Goal: Find specific page/section: Find specific page/section

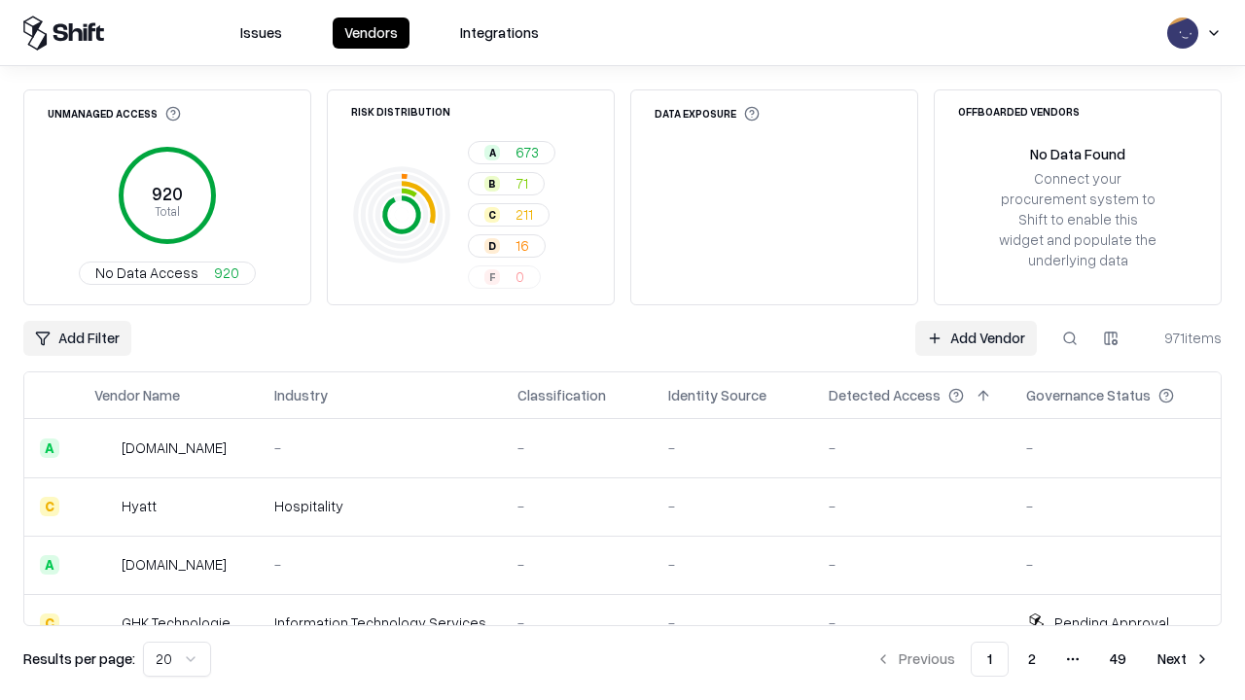
click at [622, 350] on div "Add Filter Add Vendor 971 items" at bounding box center [622, 338] width 1198 height 35
click at [77, 338] on html "Issues Vendors Integrations Unmanaged Access 920 Total No Data Access 920 Risk …" at bounding box center [622, 350] width 1245 height 700
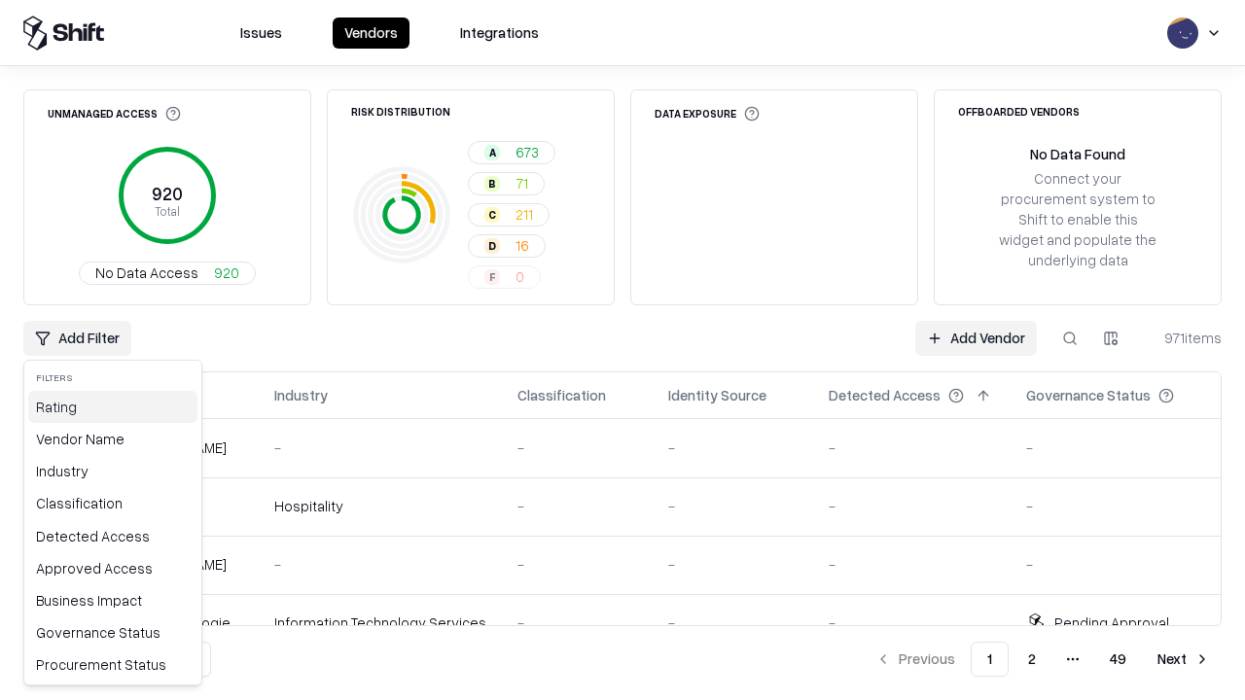
click at [113, 407] on div "Rating" at bounding box center [112, 407] width 169 height 32
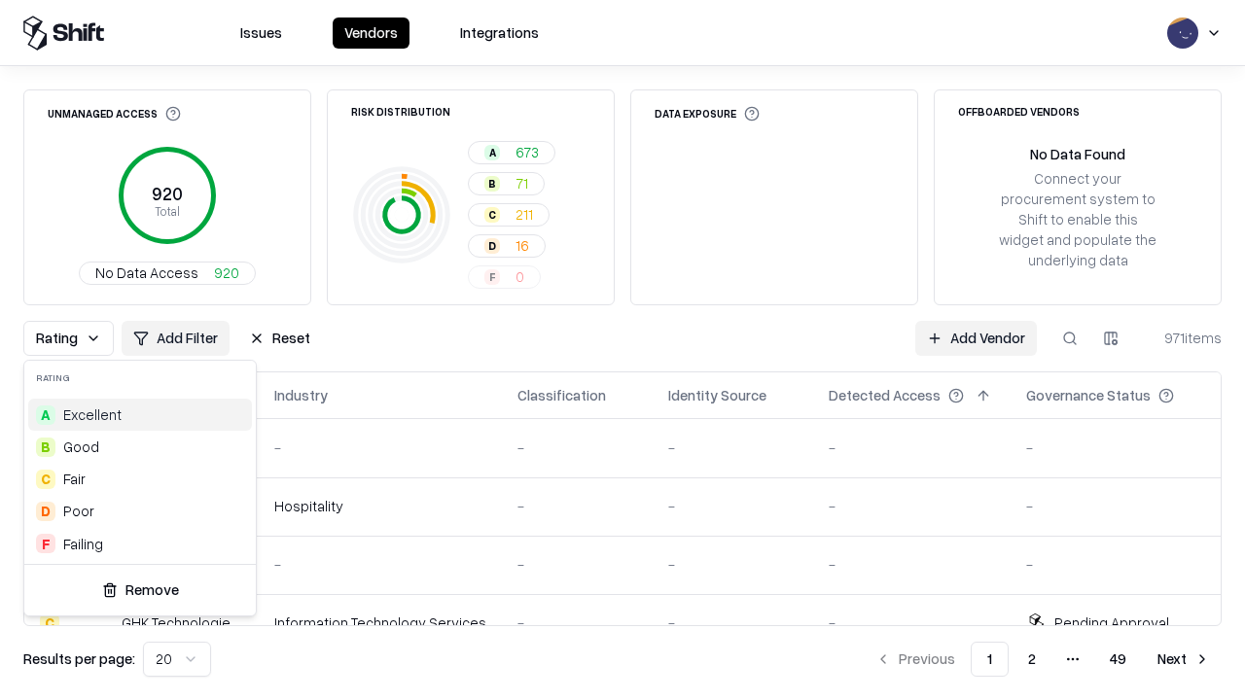
click at [622, 350] on html "Issues Vendors Integrations Unmanaged Access 920 Total No Data Access 920 Risk …" at bounding box center [622, 350] width 1245 height 700
click at [279, 338] on button "Reset" at bounding box center [279, 338] width 85 height 35
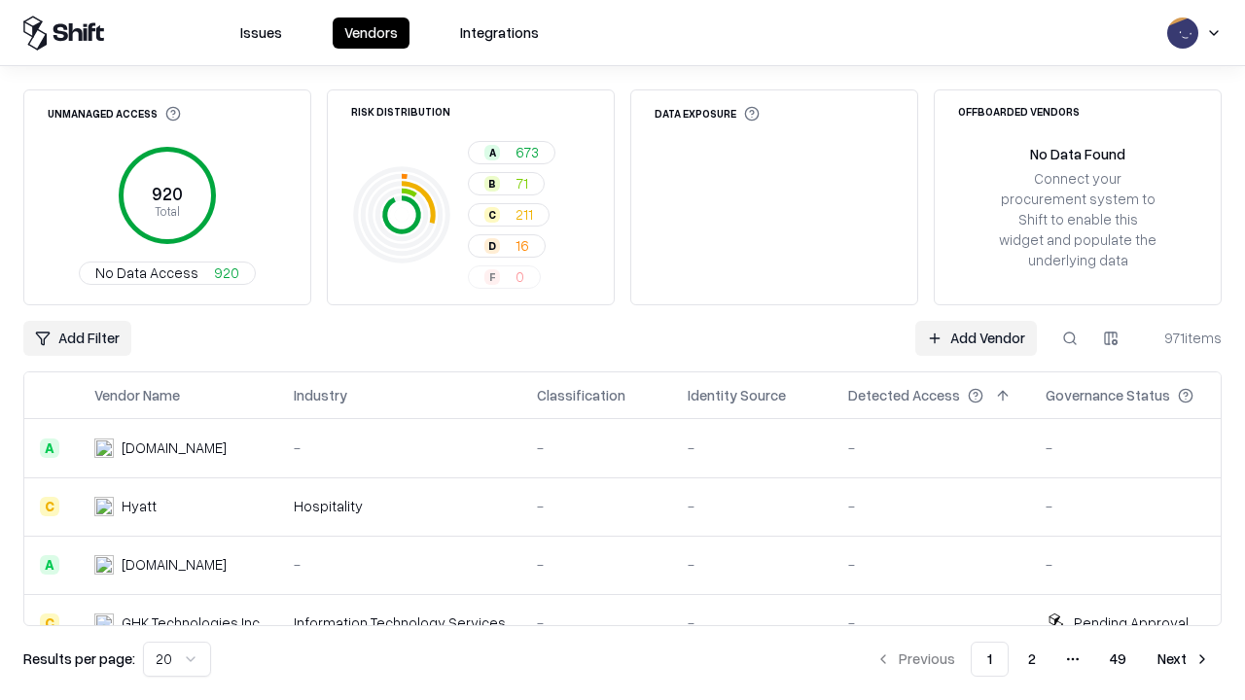
click at [622, 350] on div "Add Filter Add Vendor 971 items" at bounding box center [622, 338] width 1198 height 35
click at [77, 338] on html "Issues Vendors Integrations Unmanaged Access 920 Total No Data Access 920 Risk …" at bounding box center [622, 350] width 1245 height 700
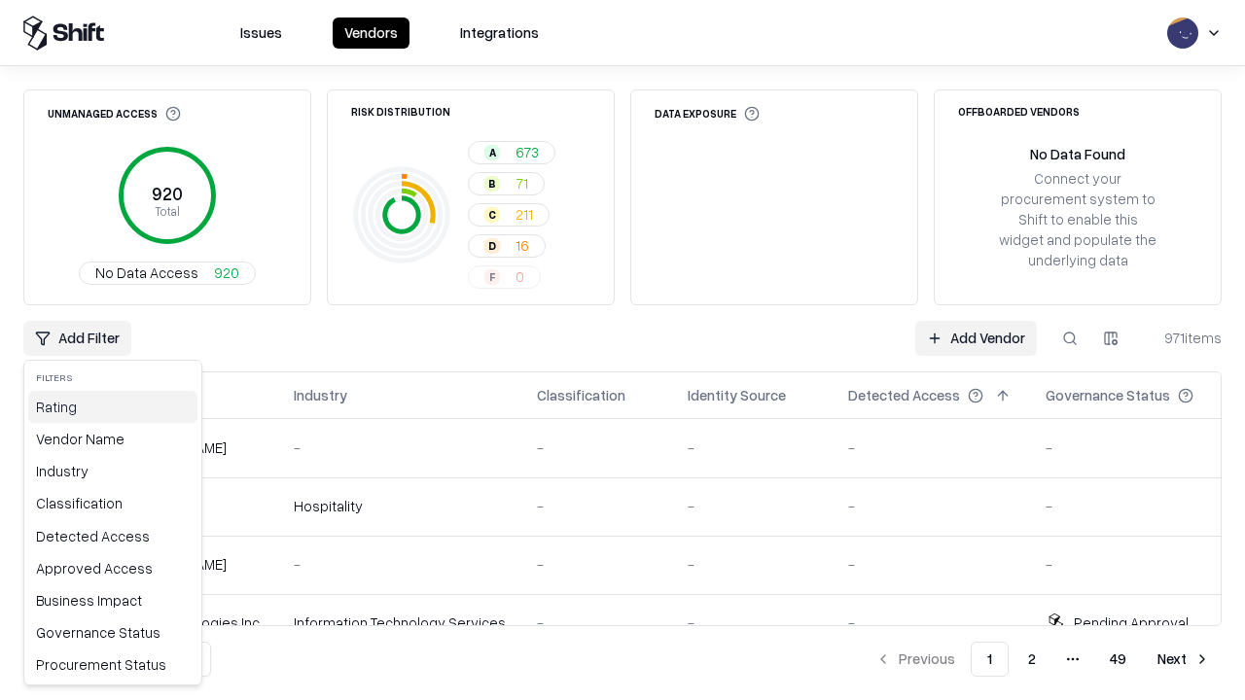
click at [113, 407] on div "Rating" at bounding box center [112, 407] width 169 height 32
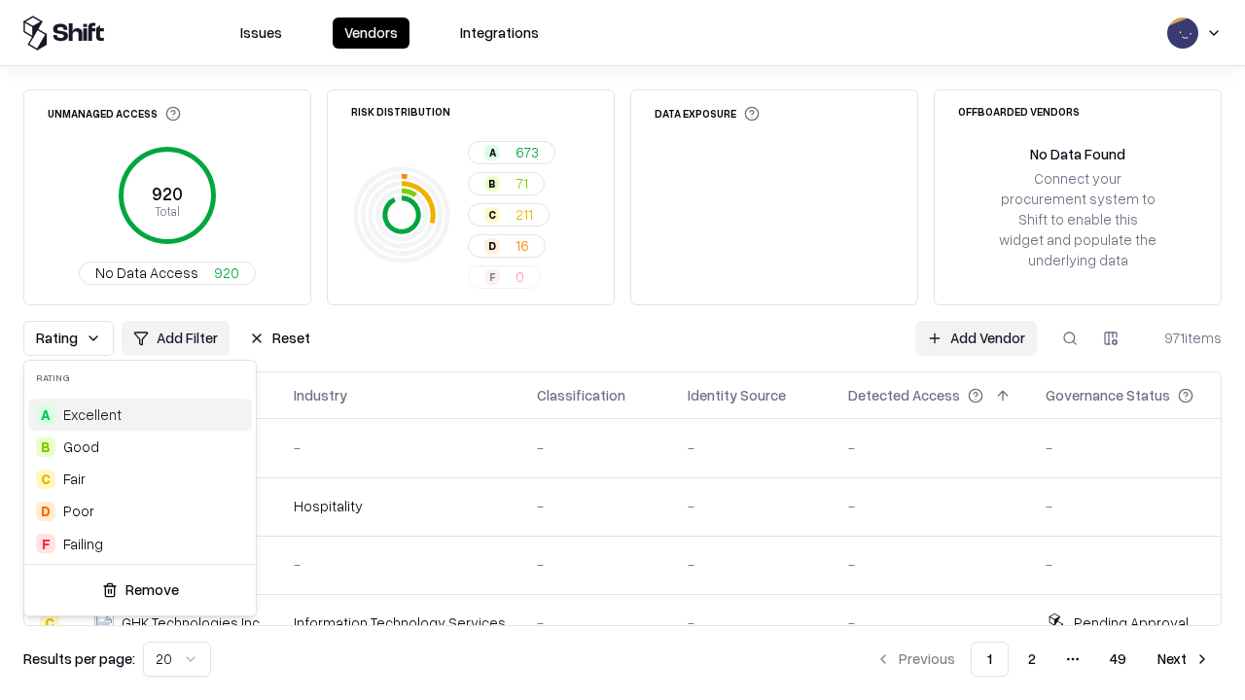
click at [140, 478] on div "C Fair" at bounding box center [140, 479] width 224 height 32
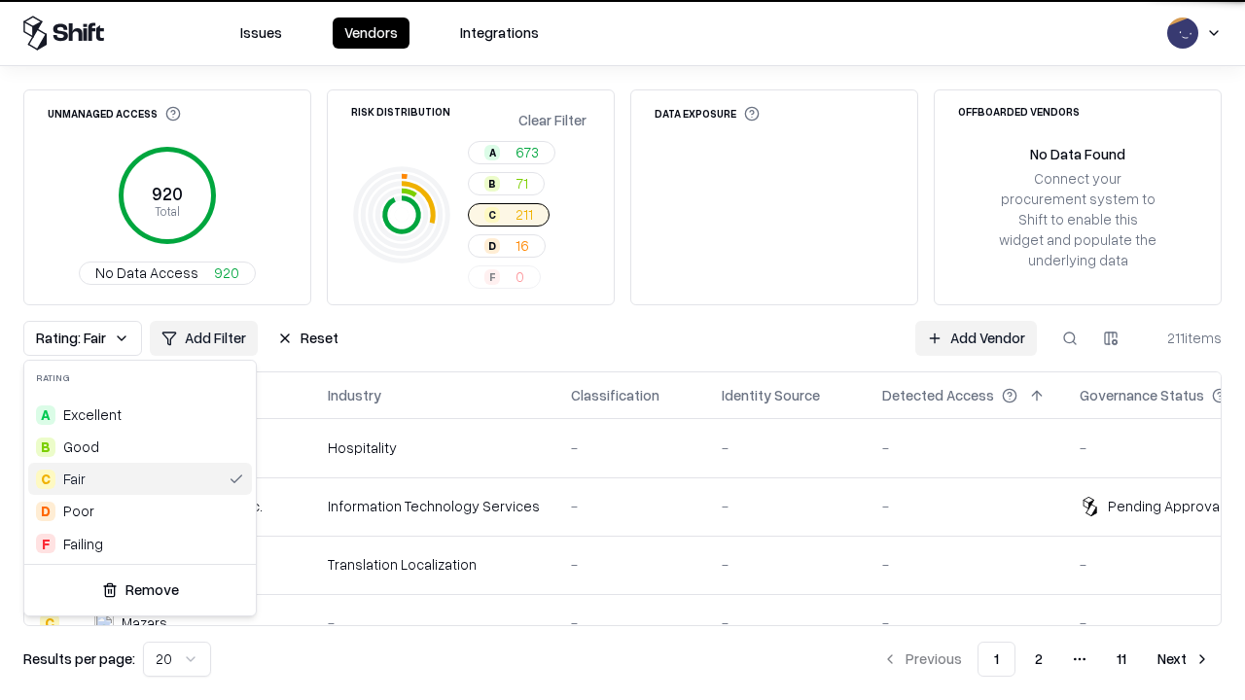
click at [622, 350] on html "Issues Vendors Integrations Unmanaged Access 920 Total No Data Access 920 Risk …" at bounding box center [622, 350] width 1245 height 700
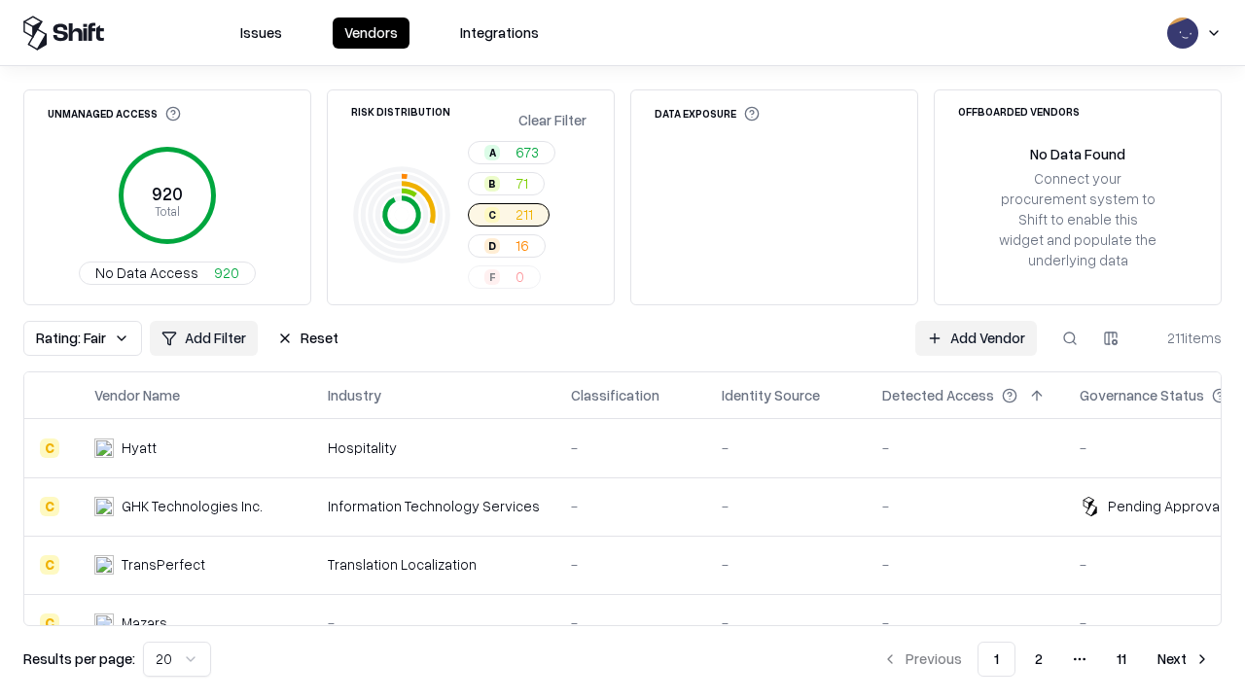
click at [622, 350] on div "Rating: Fair Add Filter Reset Add Vendor 211 items" at bounding box center [622, 338] width 1198 height 35
click at [307, 338] on button "Reset" at bounding box center [308, 338] width 85 height 35
click at [622, 350] on div "Add Filter Add Vendor 211 items" at bounding box center [622, 338] width 1198 height 35
click at [77, 338] on html "Issues Vendors Integrations Unmanaged Access 920 Total No Data Access 920 Risk …" at bounding box center [622, 350] width 1245 height 700
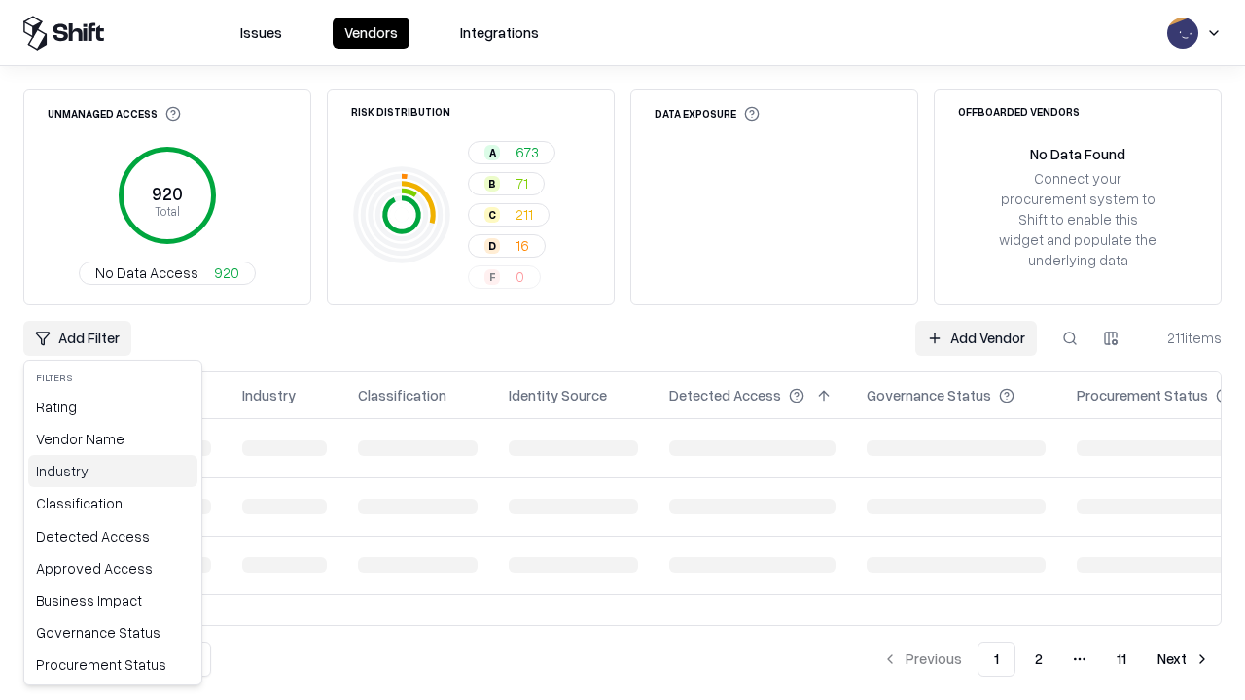
click at [113, 471] on div "Industry" at bounding box center [112, 471] width 169 height 32
